Goal: Information Seeking & Learning: Learn about a topic

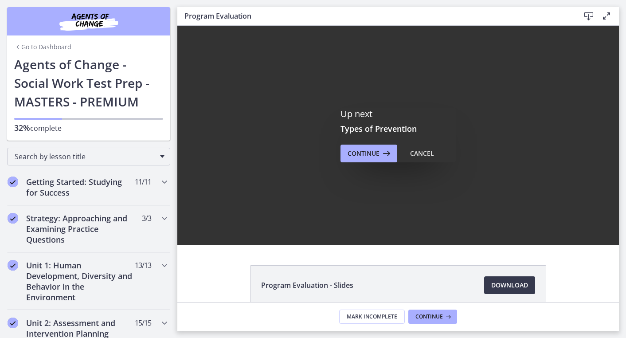
scroll to position [500, 0]
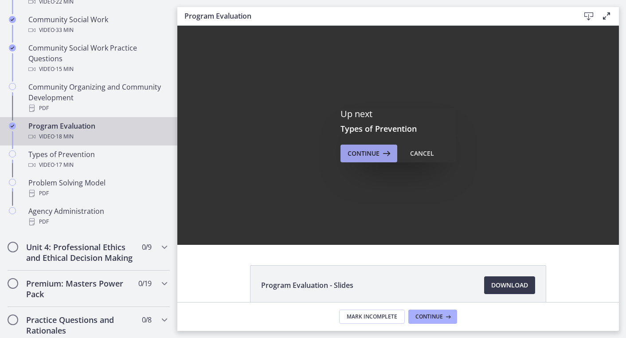
click at [381, 157] on icon at bounding box center [386, 153] width 12 height 11
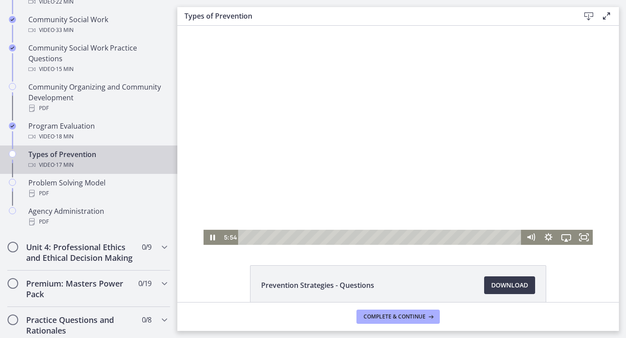
click at [380, 157] on div at bounding box center [398, 135] width 389 height 219
click at [380, 155] on div at bounding box center [398, 135] width 389 height 219
click at [245, 237] on div "Playbar" at bounding box center [381, 237] width 273 height 15
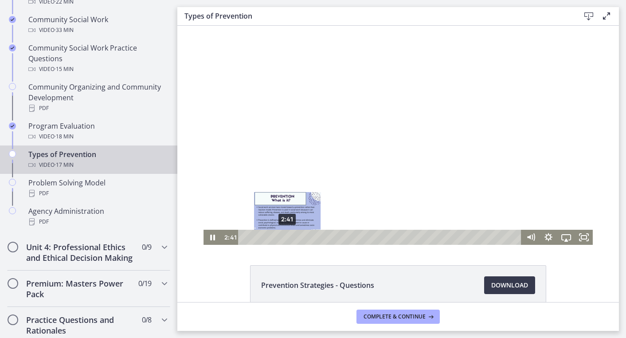
click at [287, 237] on div "2:41" at bounding box center [381, 237] width 273 height 15
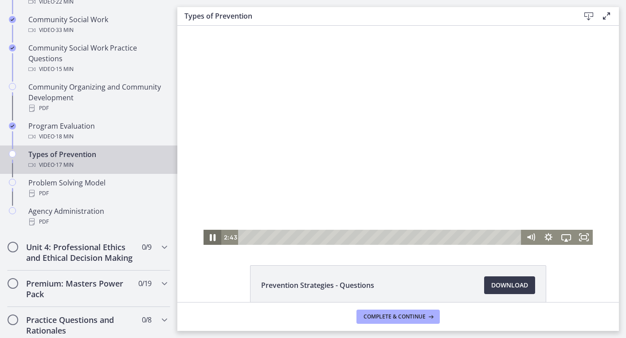
click at [211, 238] on icon "Pause" at bounding box center [213, 237] width 6 height 7
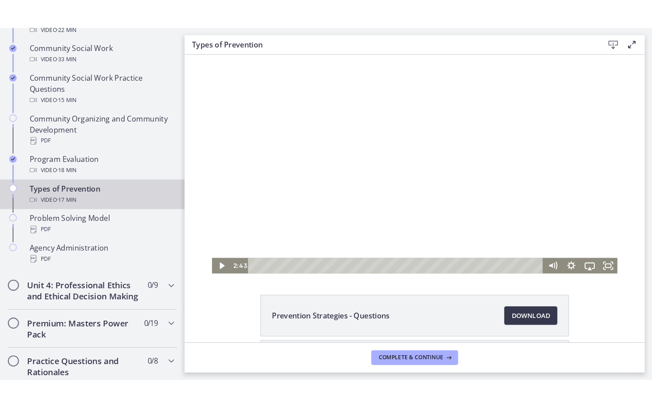
scroll to position [12, 0]
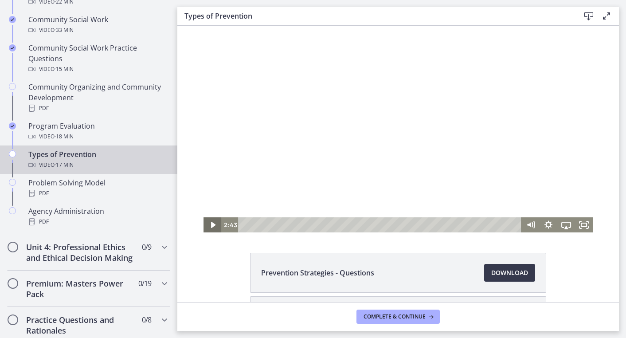
click at [213, 225] on icon "Play Video" at bounding box center [213, 225] width 4 height 6
click at [213, 224] on icon "Pause" at bounding box center [213, 224] width 18 height 15
click at [212, 226] on icon "Play Video" at bounding box center [213, 225] width 5 height 8
click at [212, 226] on icon "Pause" at bounding box center [213, 224] width 18 height 15
click at [212, 226] on icon "Play Video" at bounding box center [213, 225] width 5 height 8
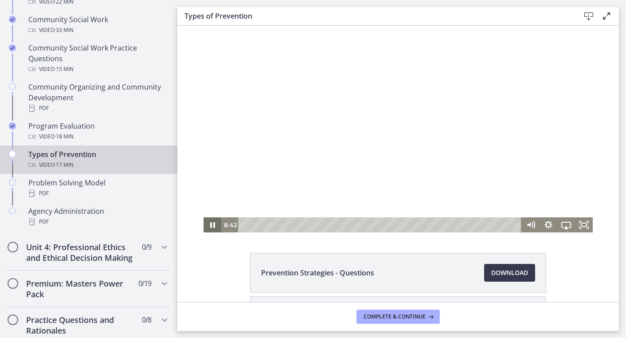
click at [212, 223] on icon "Pause" at bounding box center [213, 224] width 18 height 15
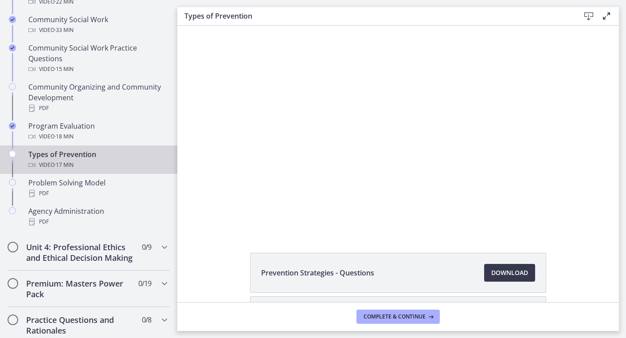
click at [212, 238] on div "Prevention Strategies - Questions Download Opens in a new window Types of Preve…" at bounding box center [398, 151] width 442 height 276
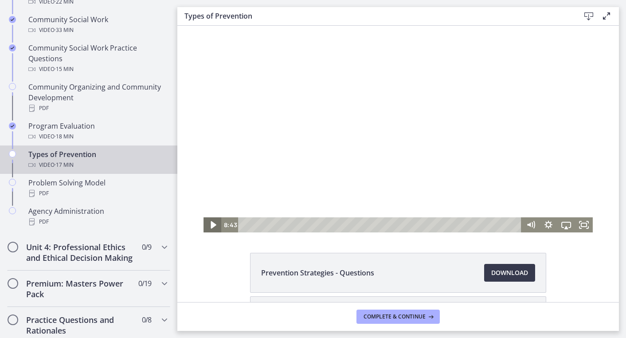
click at [212, 227] on icon "Play Video" at bounding box center [213, 225] width 21 height 18
click at [583, 225] on icon "Fullscreen" at bounding box center [584, 224] width 18 height 15
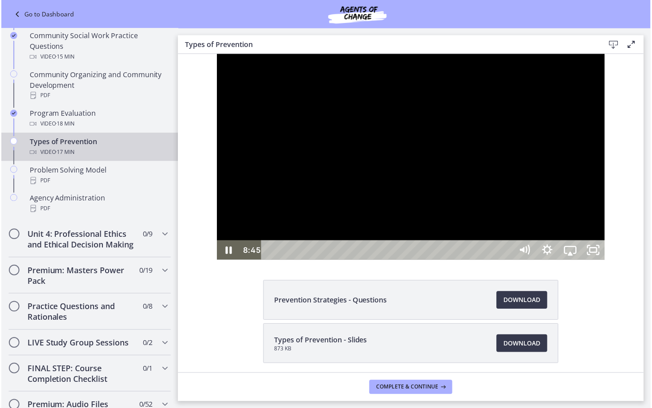
scroll to position [0, 0]
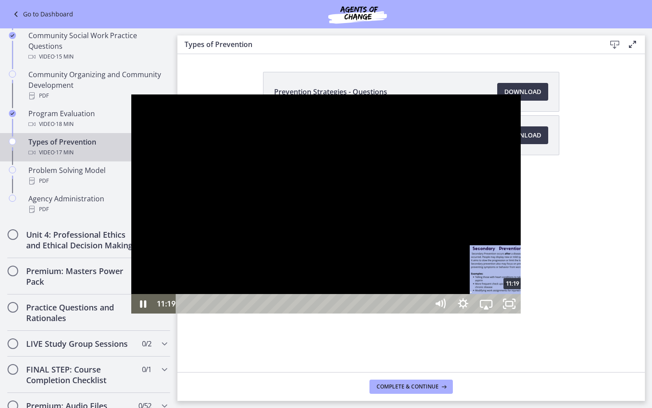
click at [383, 313] on div "11:19" at bounding box center [303, 304] width 238 height 20
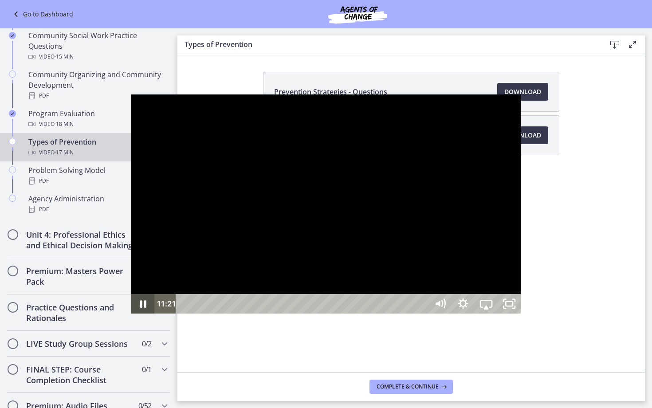
click at [131, 313] on icon "Pause" at bounding box center [142, 304] width 23 height 20
click at [141, 308] on icon "Play Video" at bounding box center [144, 304] width 6 height 8
click at [129, 316] on icon "Pause" at bounding box center [142, 303] width 27 height 23
click at [140, 309] on icon "Play Video" at bounding box center [143, 304] width 7 height 10
click at [129, 316] on icon "Pause" at bounding box center [142, 303] width 27 height 23
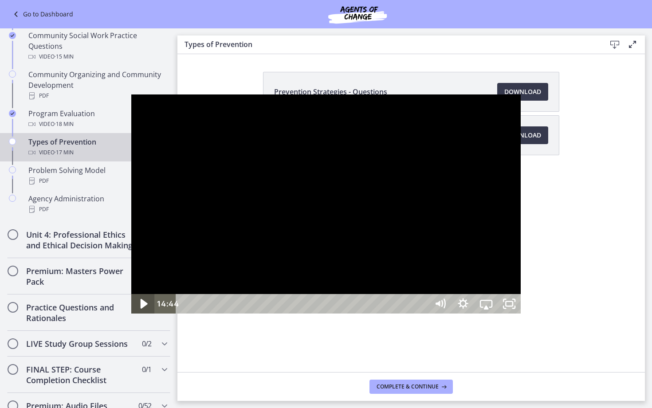
click at [140, 309] on icon "Play Video" at bounding box center [143, 304] width 7 height 10
click at [129, 316] on icon "Pause" at bounding box center [142, 303] width 27 height 23
click at [140, 309] on icon "Play Video" at bounding box center [143, 304] width 7 height 10
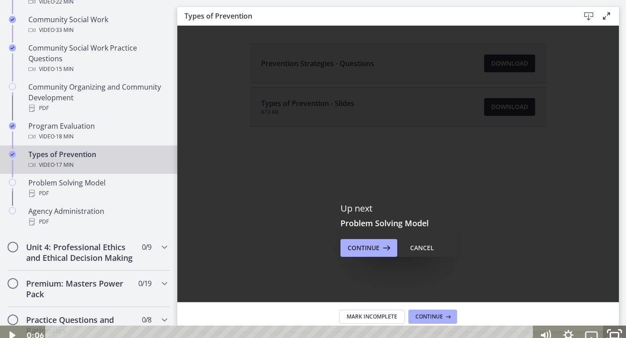
click at [614, 333] on rect "Fullscreen" at bounding box center [615, 335] width 8 height 5
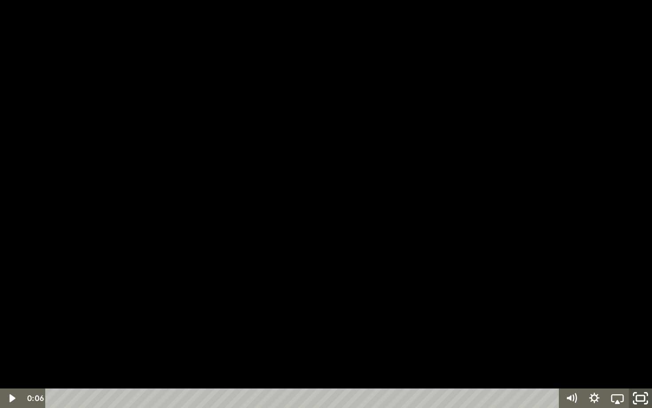
click at [626, 337] on icon "Unfullscreen" at bounding box center [640, 398] width 27 height 23
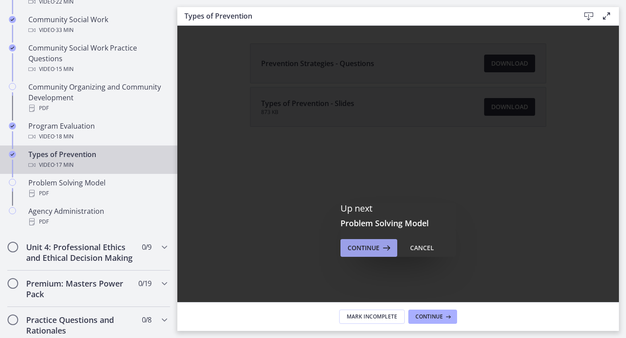
click at [370, 248] on span "Continue" at bounding box center [364, 248] width 32 height 11
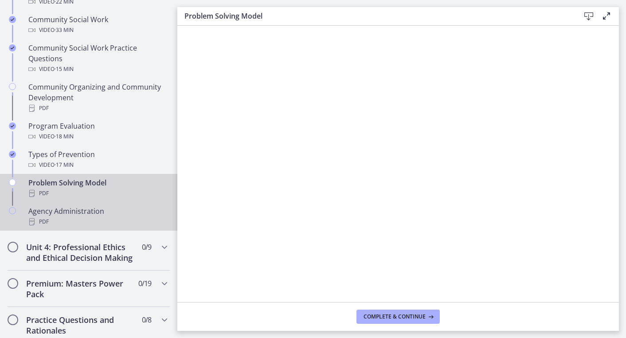
click at [60, 214] on div "Agency Administration PDF" at bounding box center [97, 216] width 138 height 21
click at [81, 180] on div "Problem Solving Model PDF" at bounding box center [97, 187] width 138 height 21
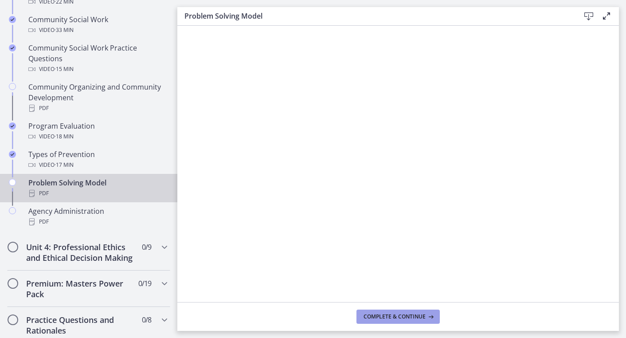
click at [393, 313] on span "Complete & continue" at bounding box center [395, 316] width 62 height 7
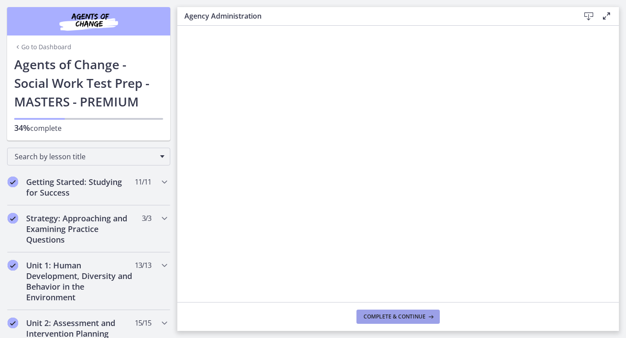
click at [375, 314] on span "Complete & continue" at bounding box center [395, 316] width 62 height 7
